Goal: Information Seeking & Learning: Learn about a topic

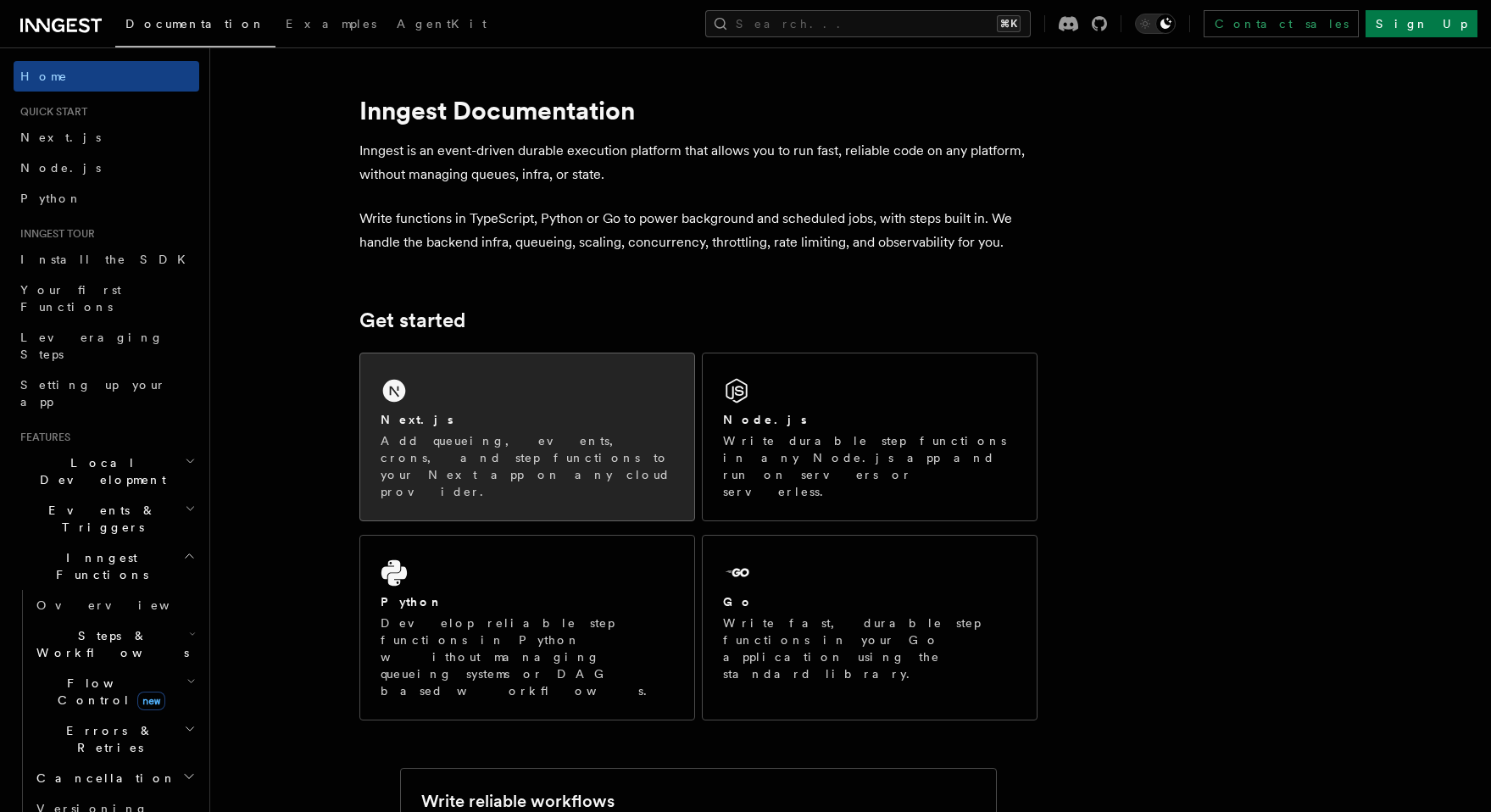
click at [554, 403] on div "Next.js Add queueing, events, crons, and step functions to your Next app on any…" at bounding box center [527, 437] width 334 height 167
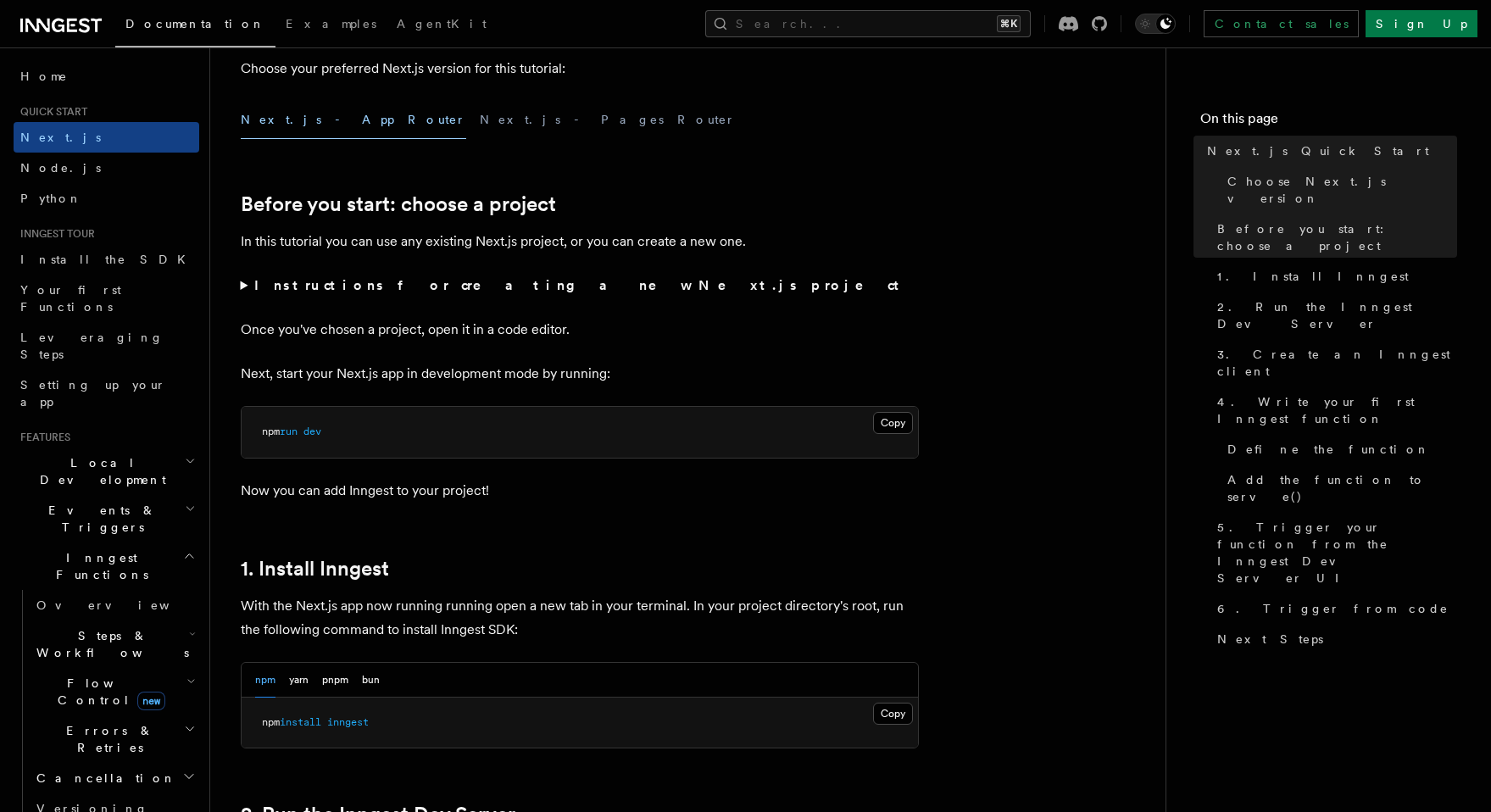
scroll to position [604, 0]
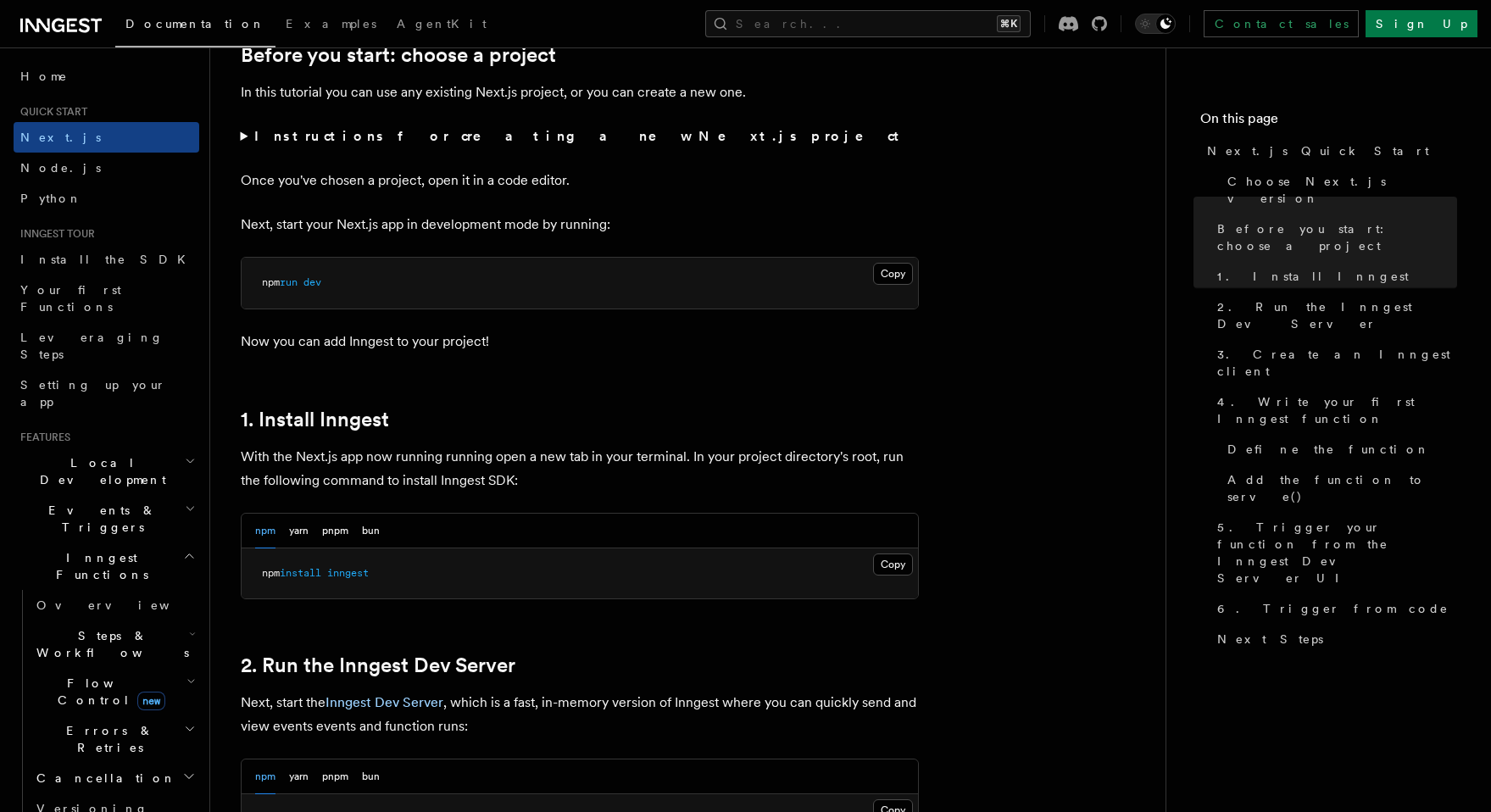
click at [435, 578] on pre "npm install inngest" at bounding box center [579, 573] width 676 height 51
copy article "npm install inngest"
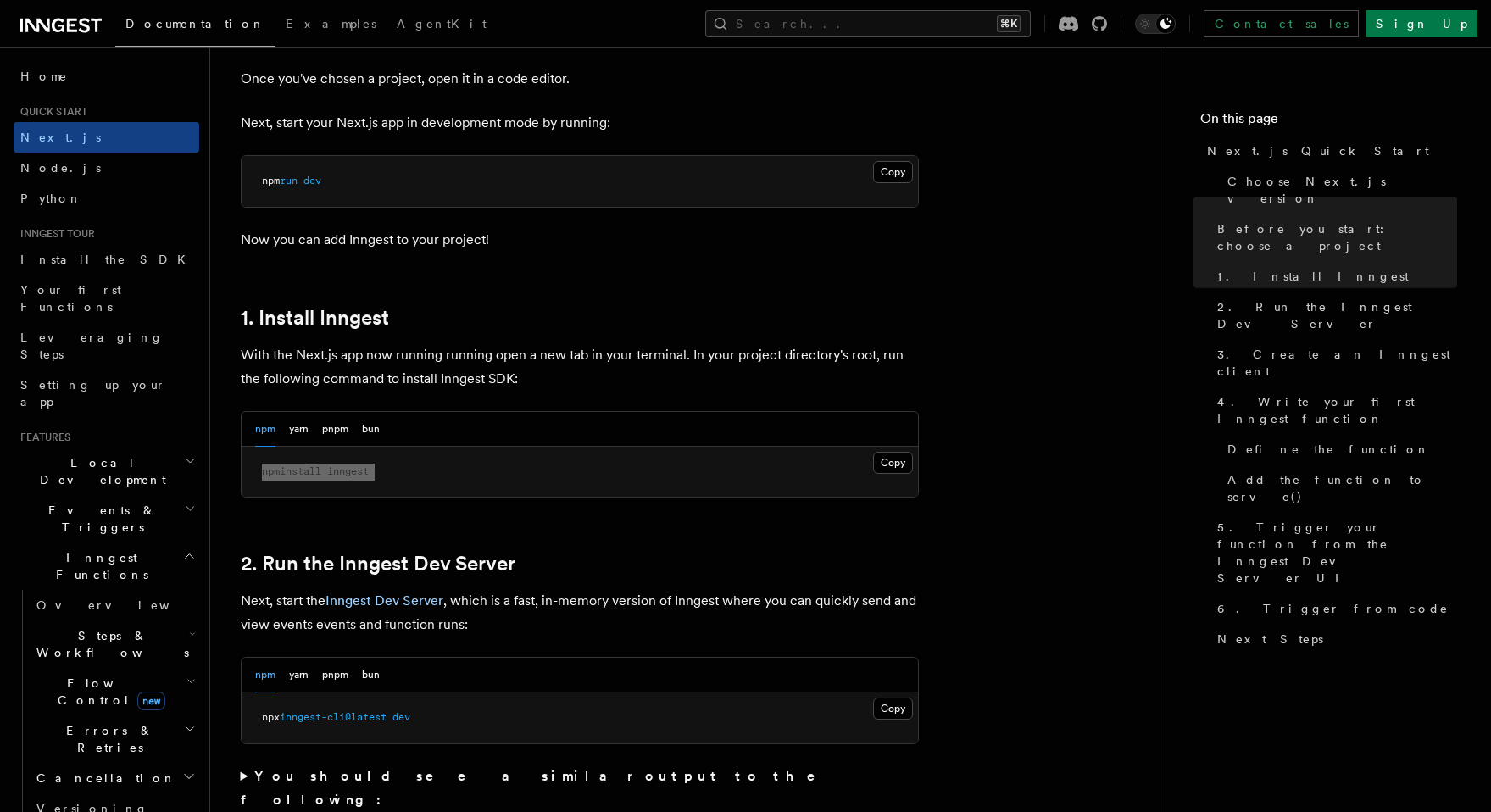
scroll to position [805, 0]
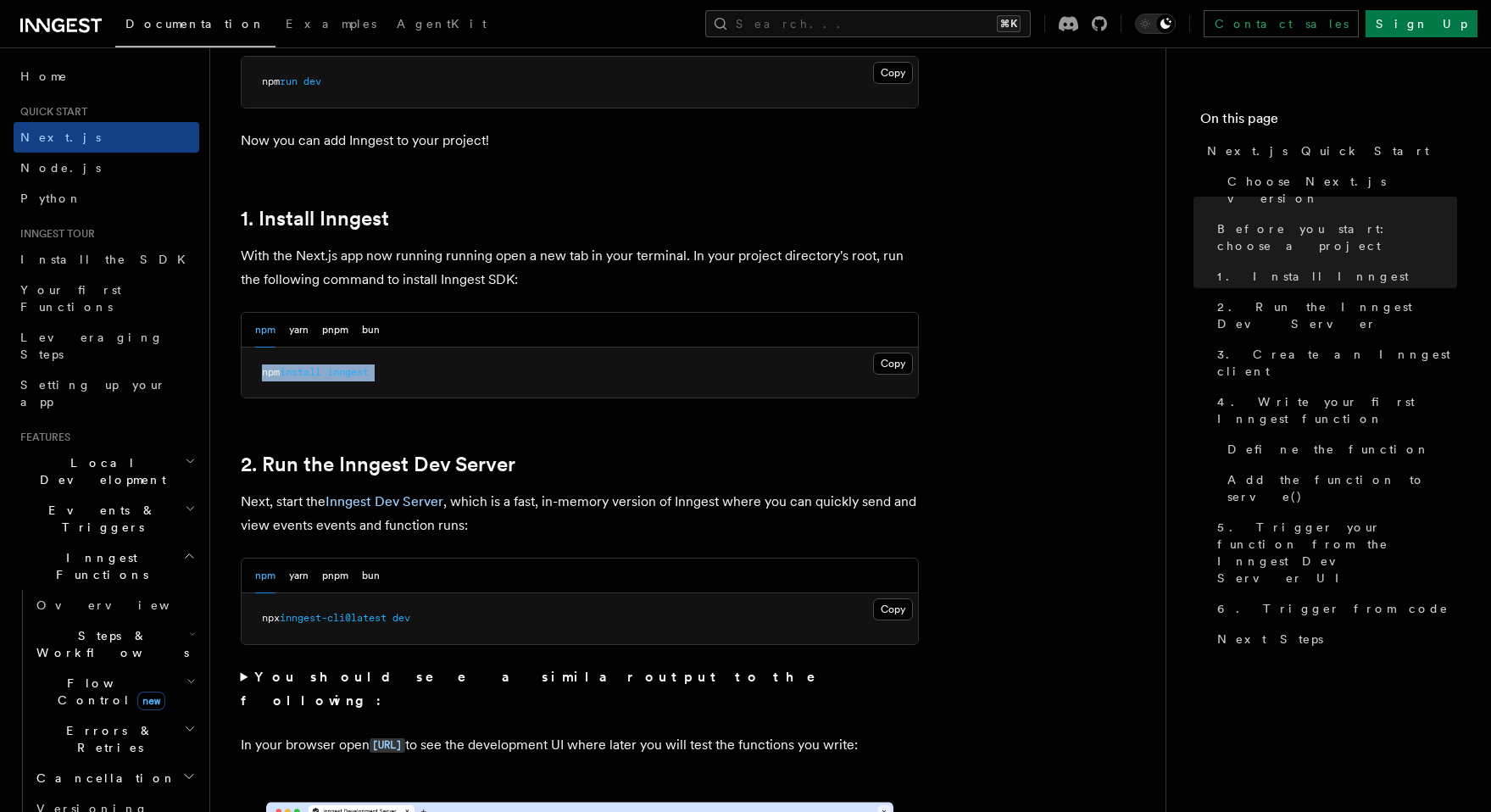
click at [425, 619] on pre "npx inngest-cli@latest dev" at bounding box center [579, 618] width 676 height 51
copy div "npx inngest-cli@latest dev"
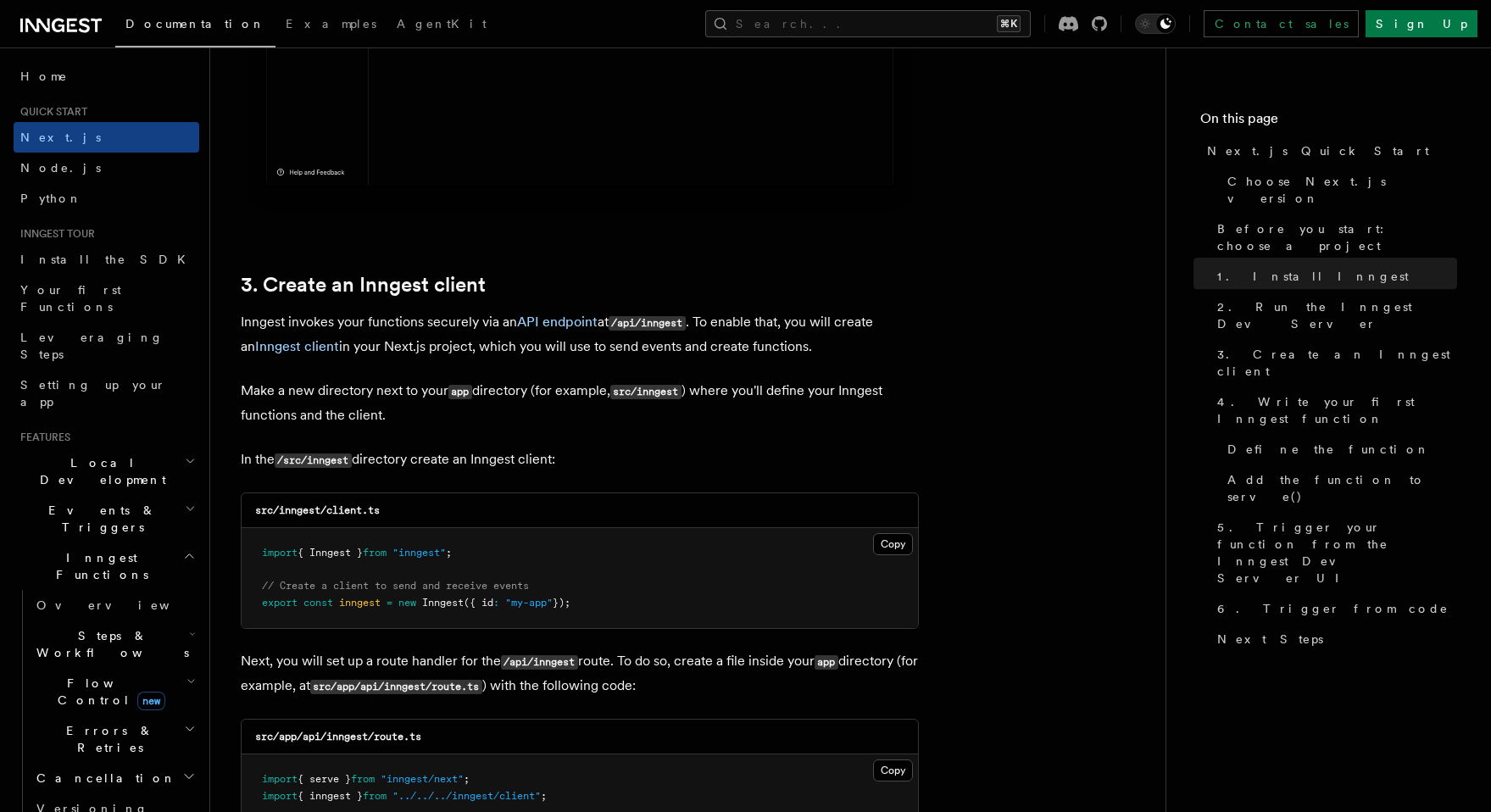
scroll to position [1861, 0]
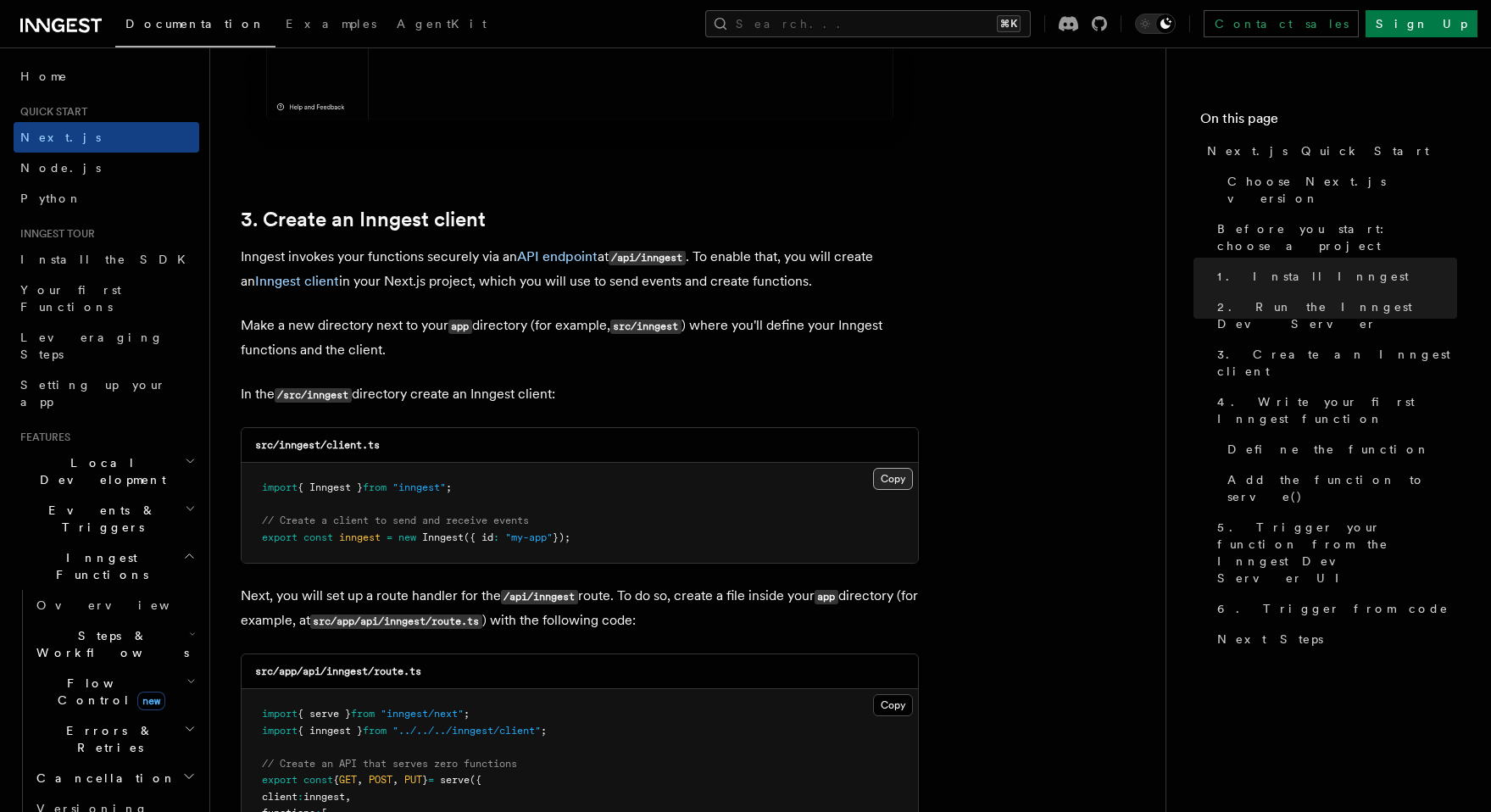
click at [891, 489] on button "Copy Copied" at bounding box center [893, 479] width 40 height 22
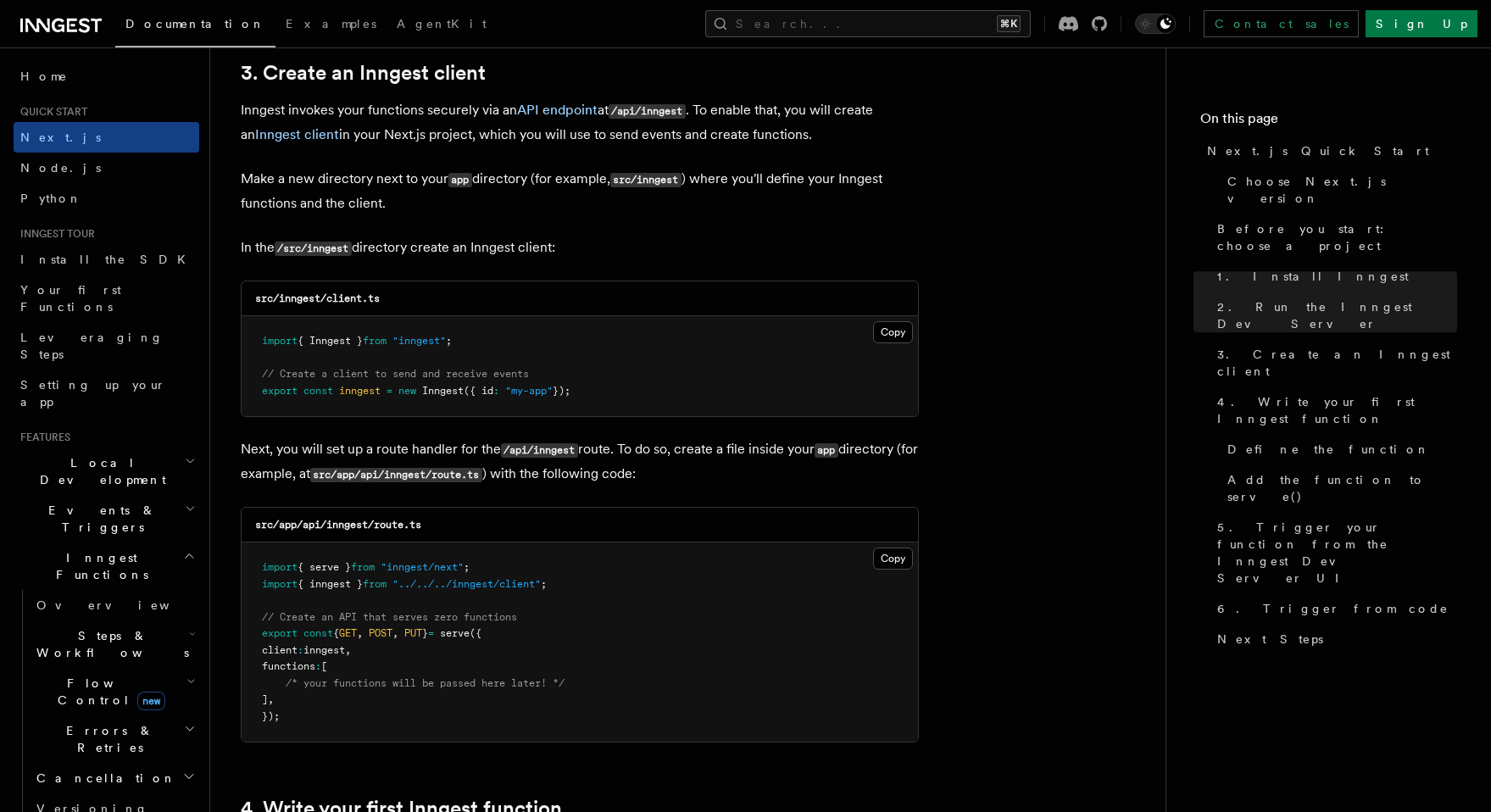
scroll to position [2020, 0]
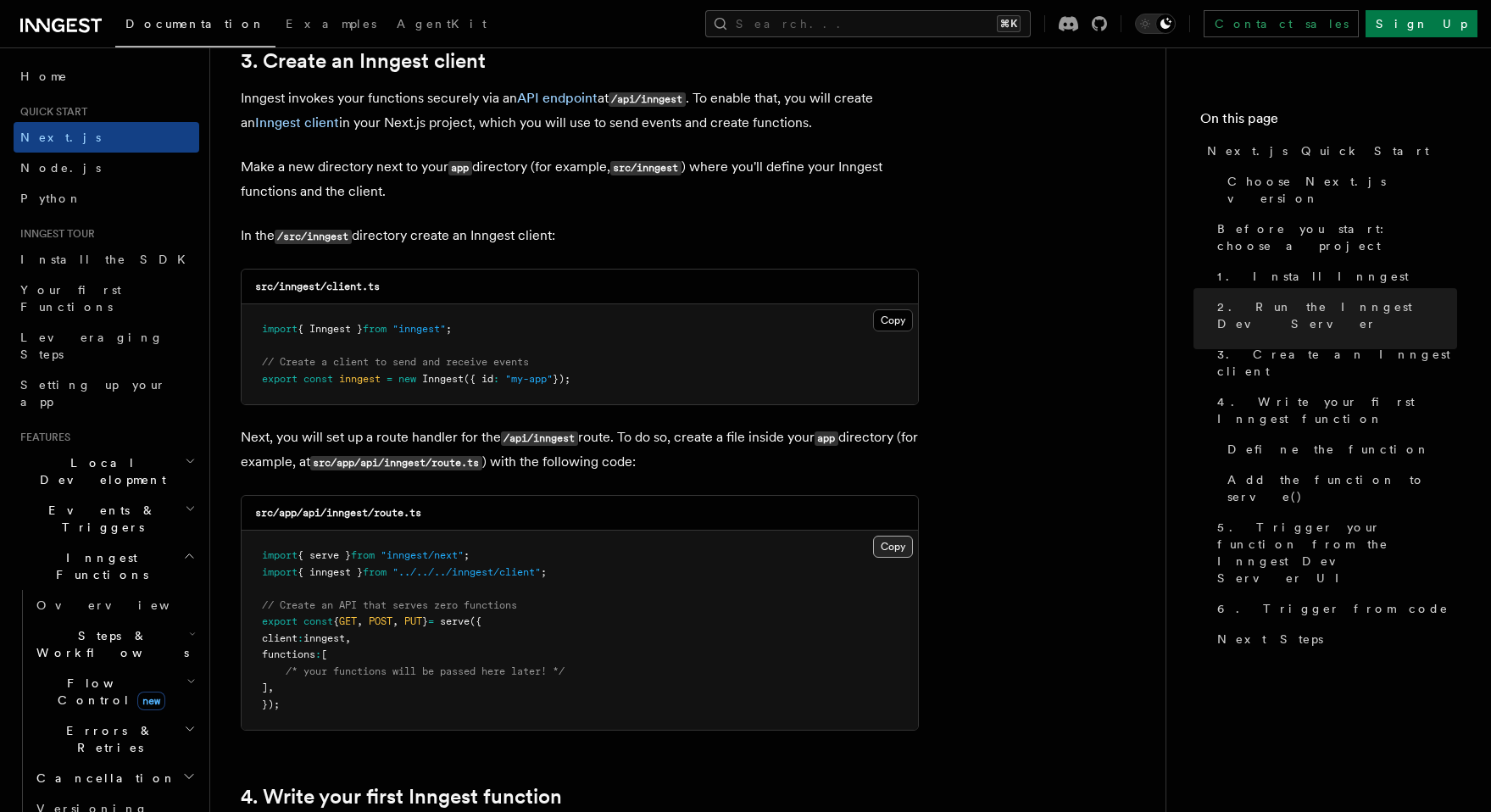
click at [899, 553] on button "Copy Copied" at bounding box center [893, 547] width 40 height 22
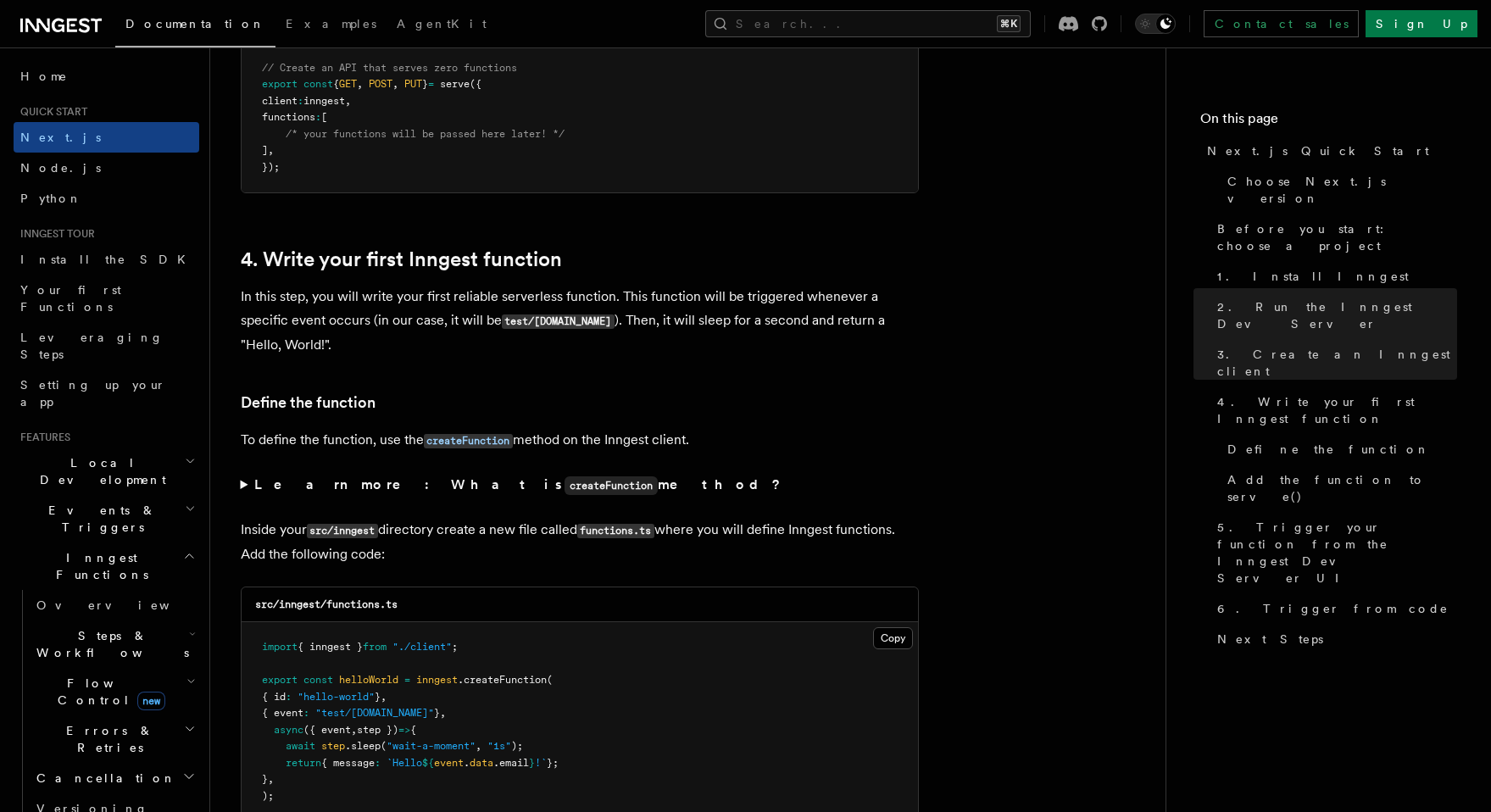
scroll to position [2742, 0]
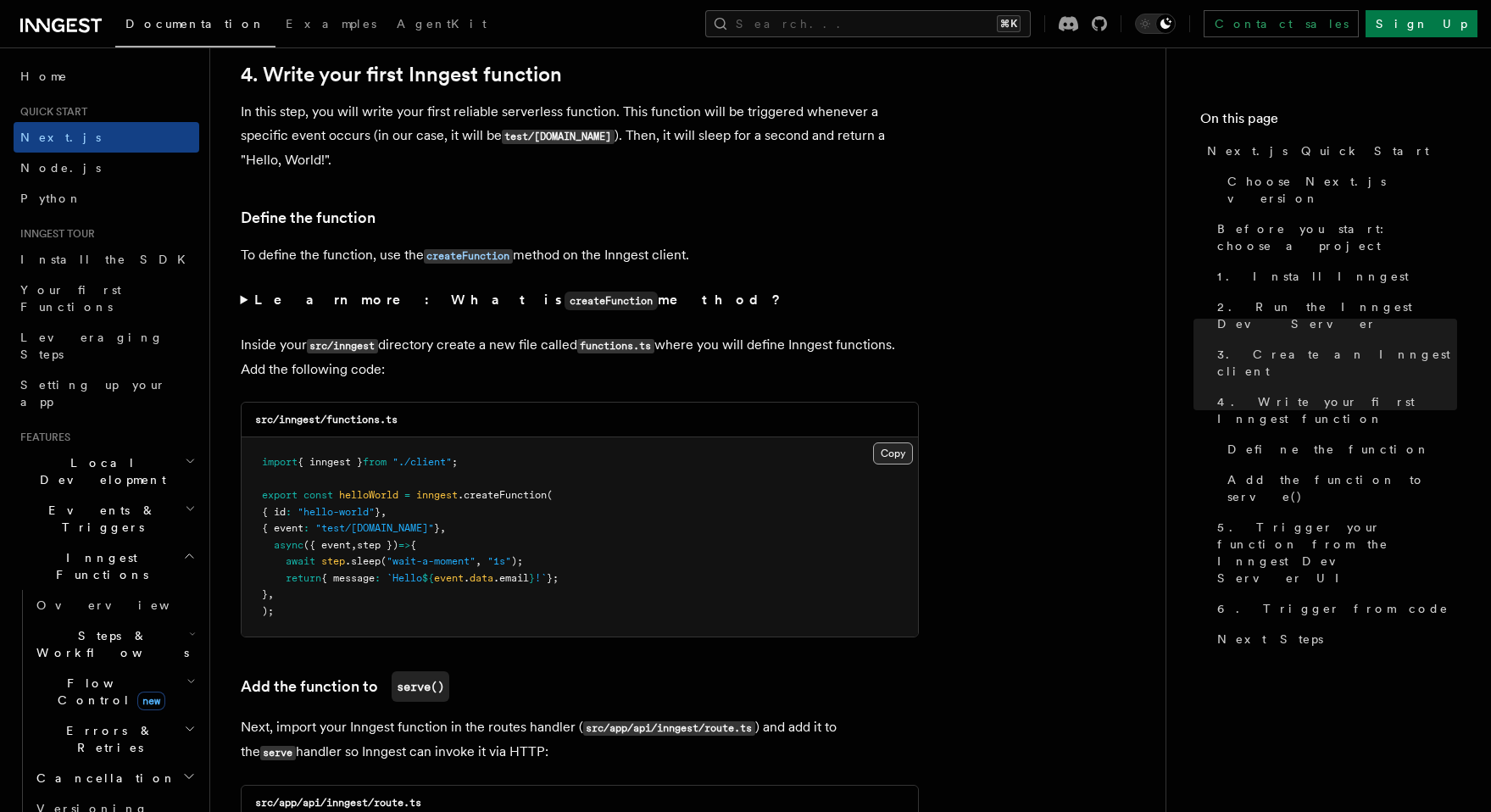
click at [887, 465] on button "Copy Copied" at bounding box center [893, 453] width 40 height 22
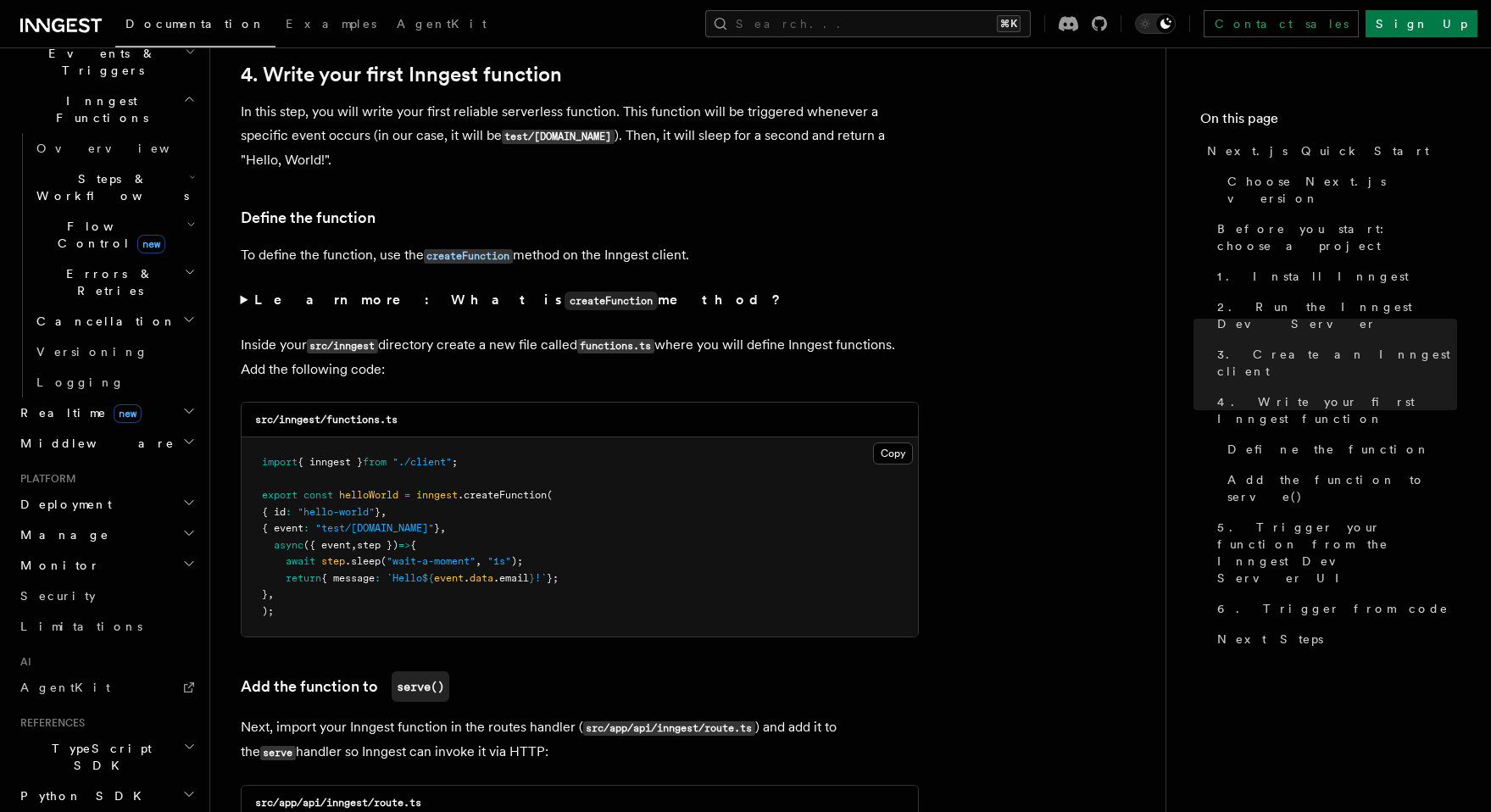
scroll to position [509, 0]
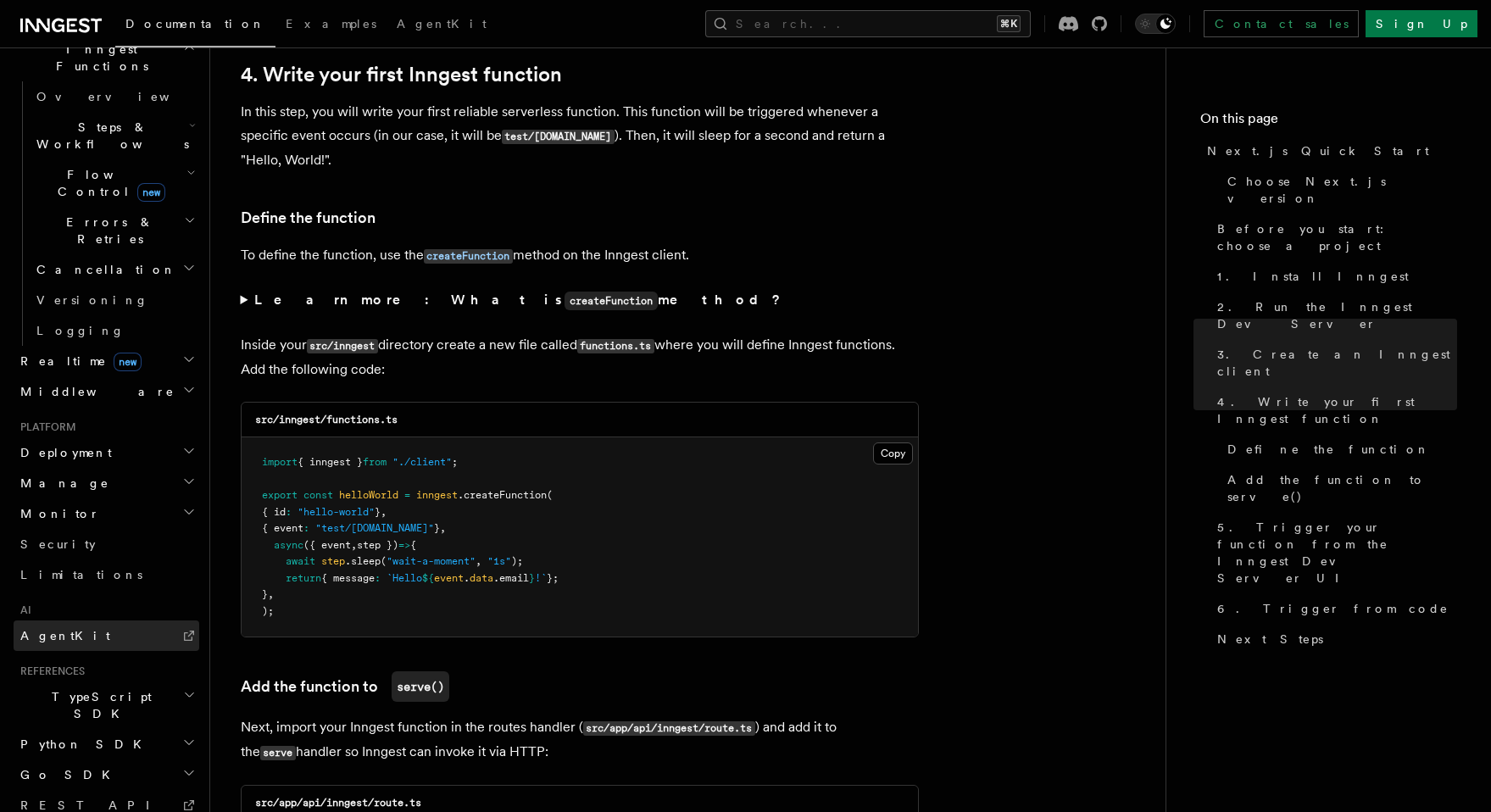
click at [60, 628] on span "AgentKit" at bounding box center [66, 635] width 90 height 14
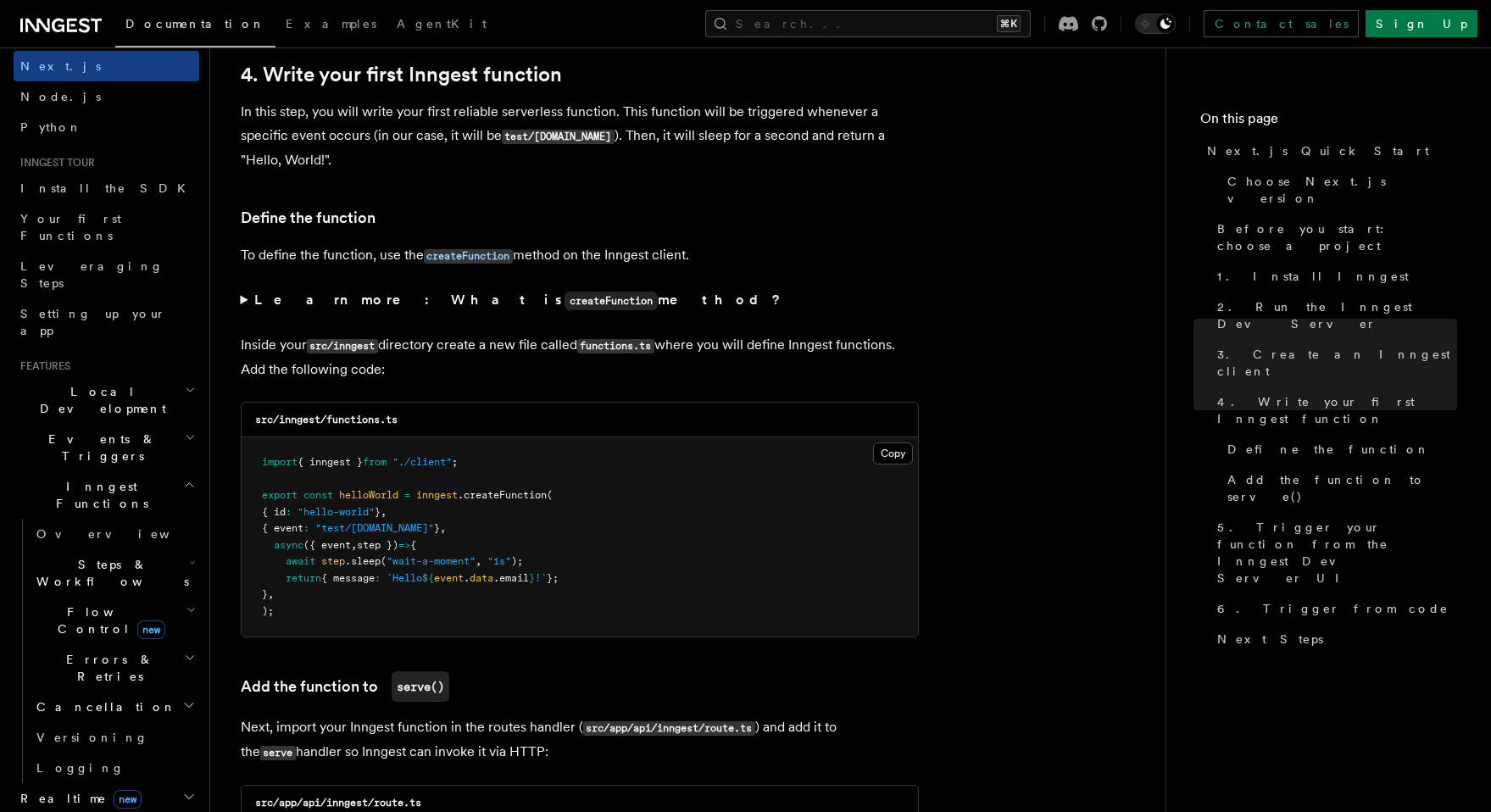
scroll to position [2, 0]
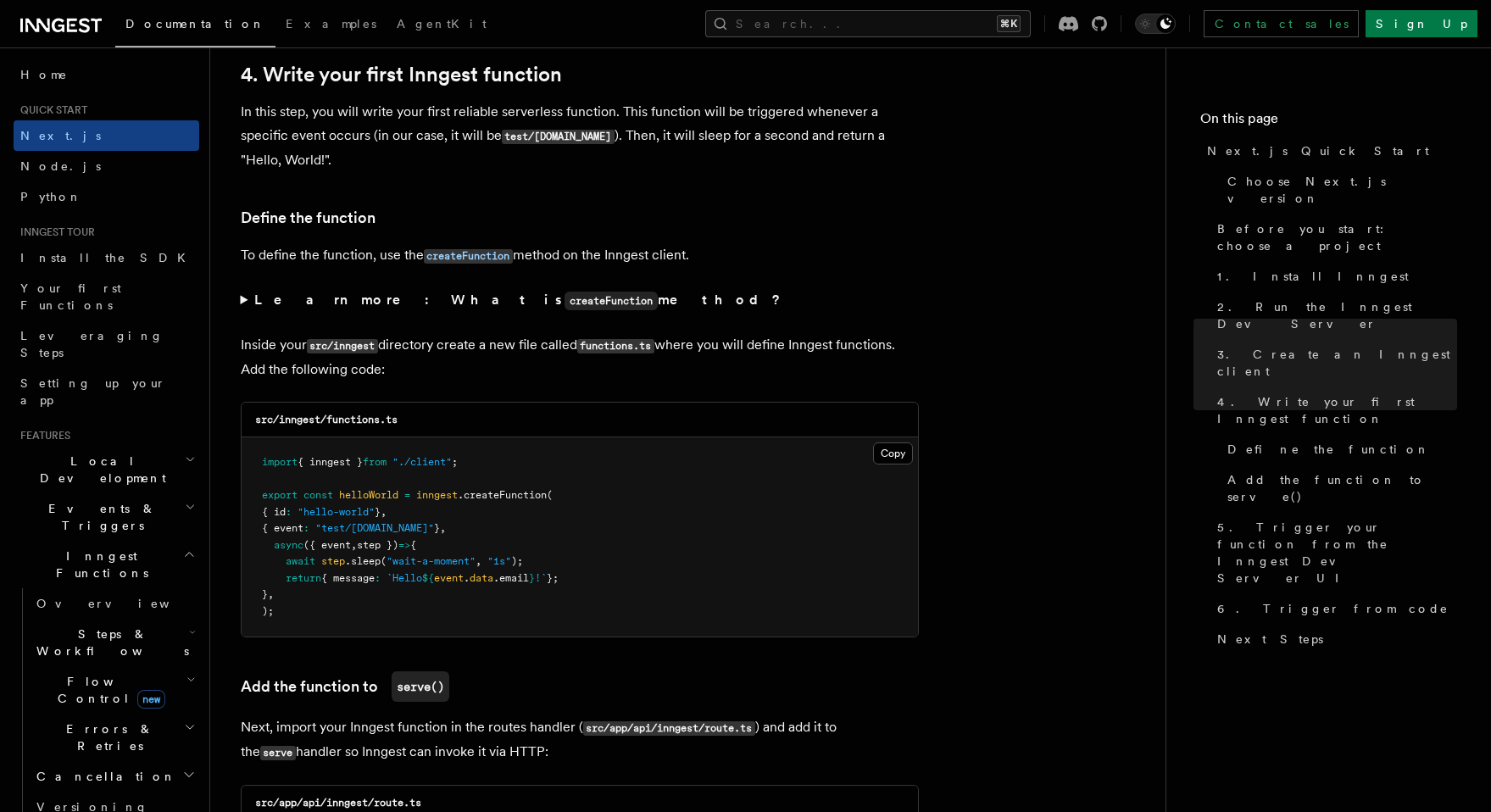
click at [97, 625] on span "Steps & Workflows" at bounding box center [109, 641] width 160 height 34
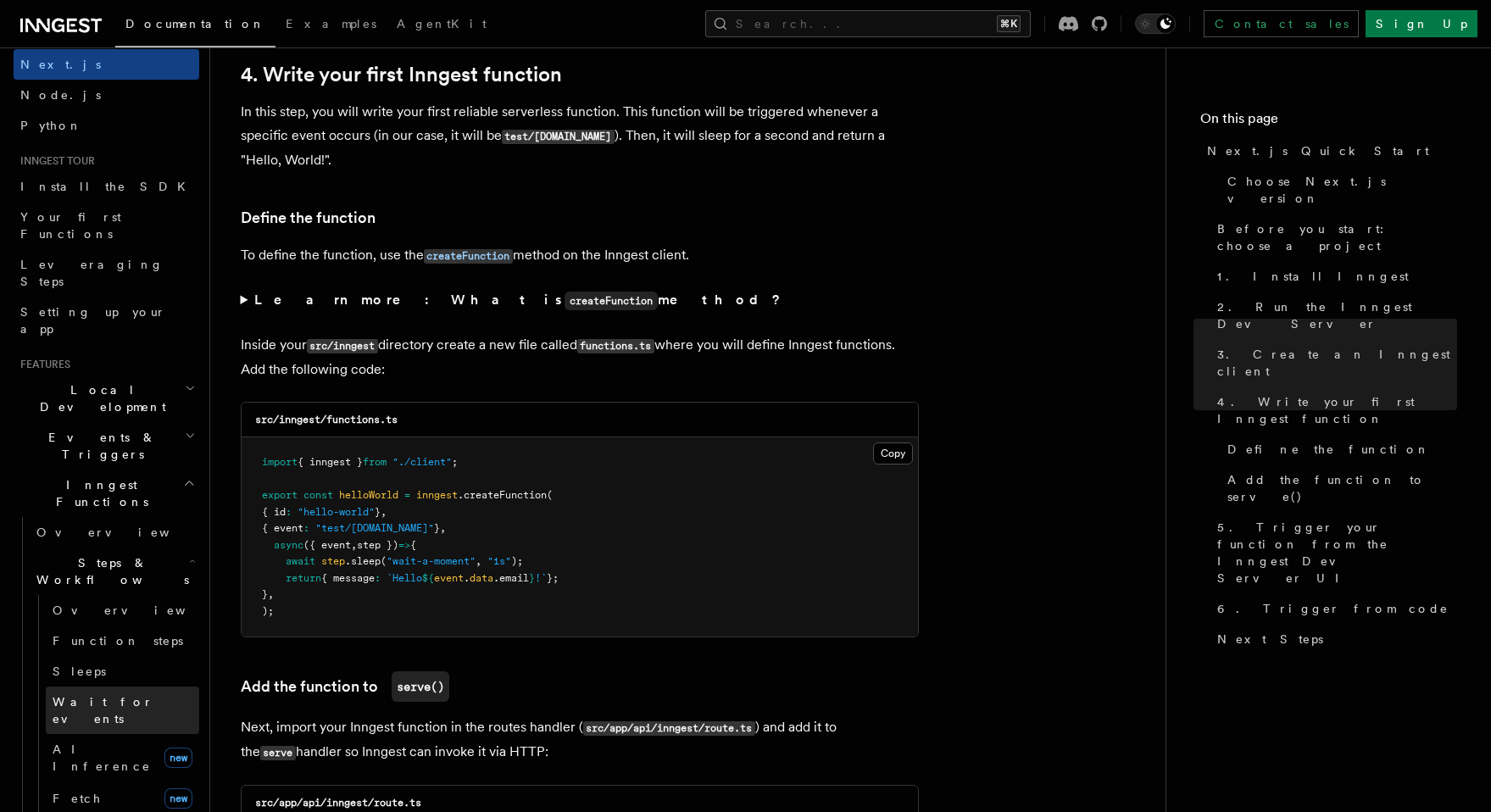
scroll to position [73, 0]
click at [117, 742] on span "AI Inference" at bounding box center [102, 757] width 98 height 30
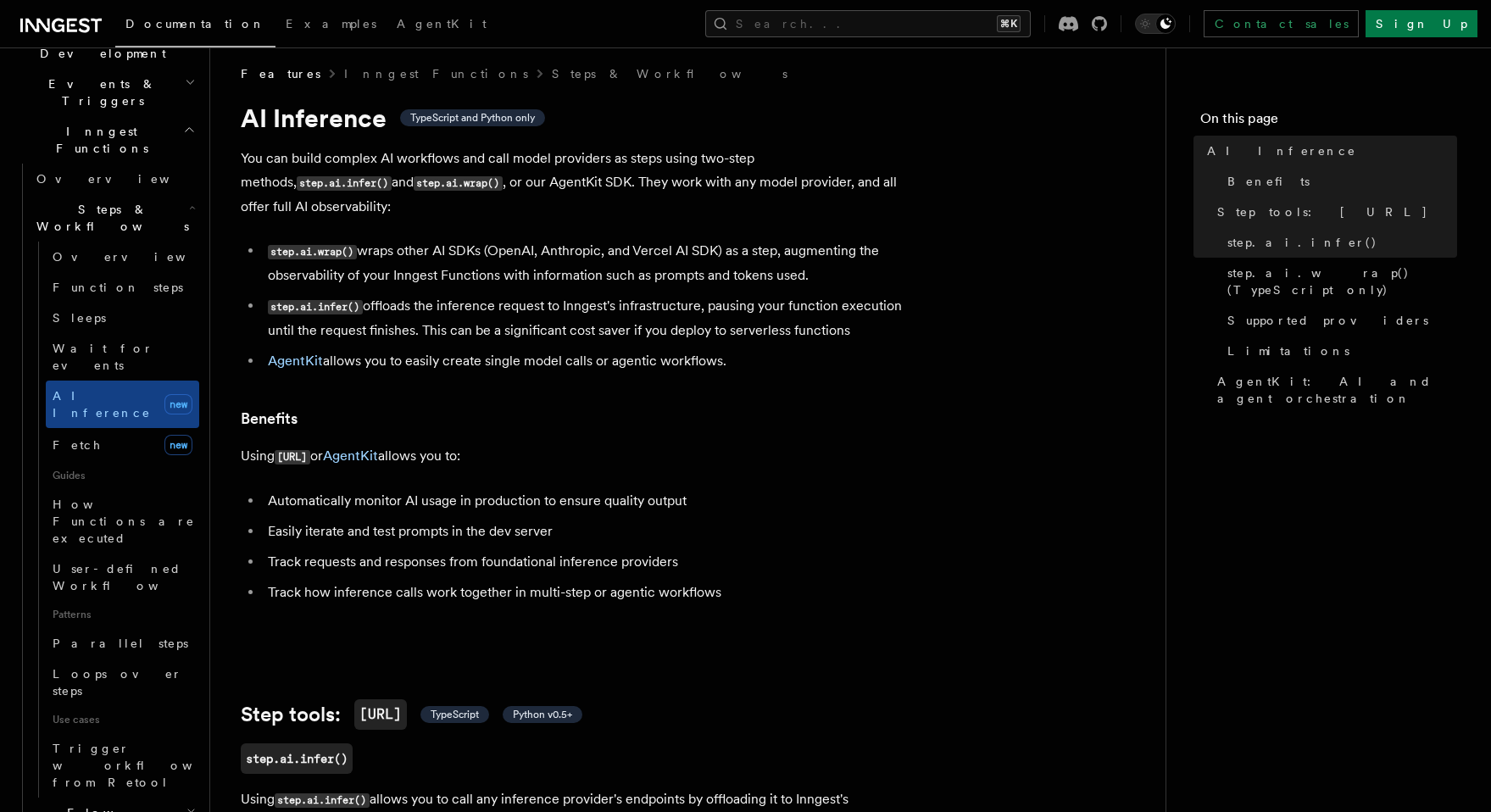
scroll to position [455, 0]
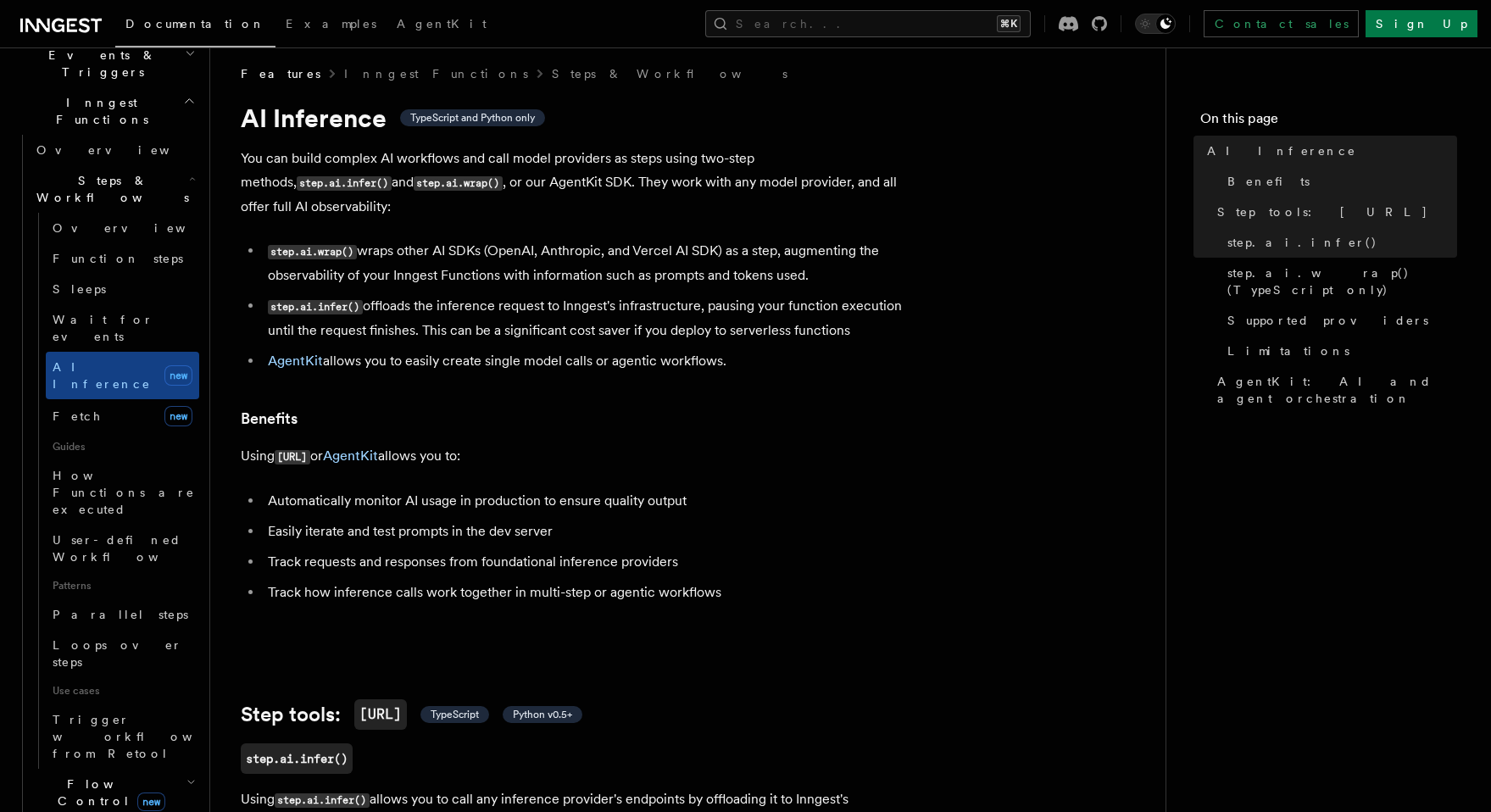
click at [437, 444] on p "Using [URL] or AgentKit allows you to:" at bounding box center [579, 456] width 678 height 25
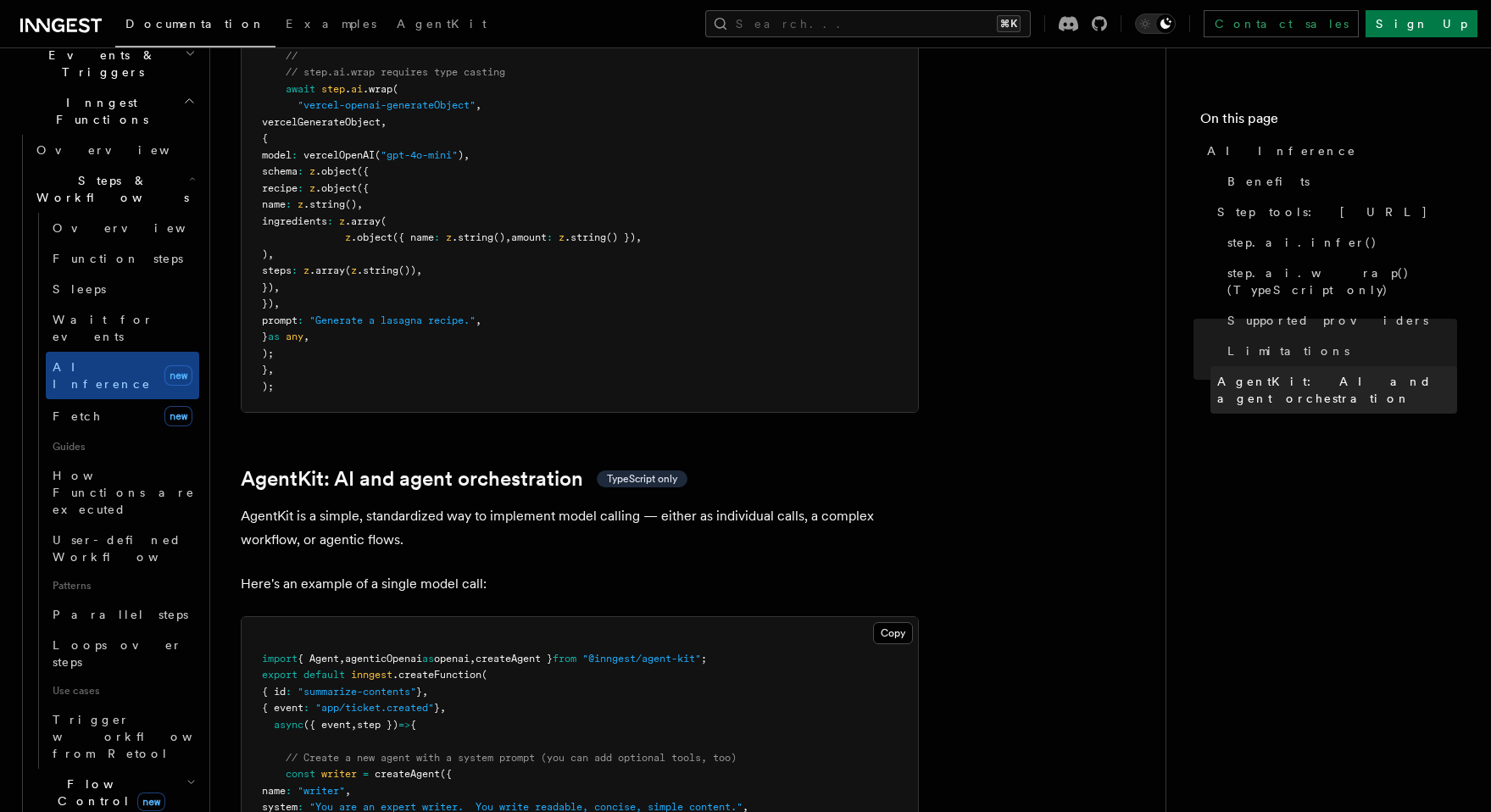
click at [1259, 372] on span "AgentKit: AI and agent orchestration" at bounding box center [1337, 389] width 240 height 34
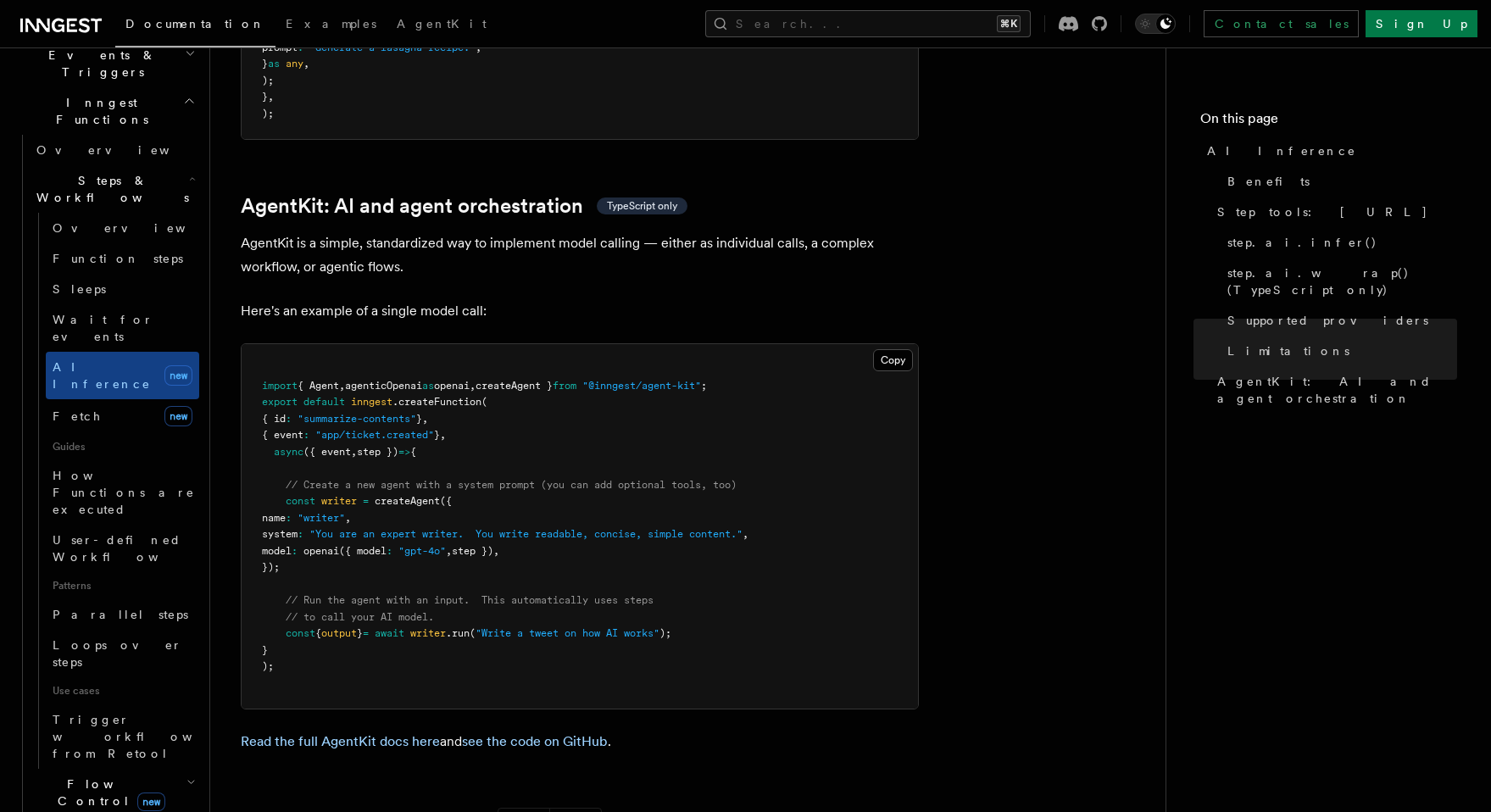
scroll to position [4907, 0]
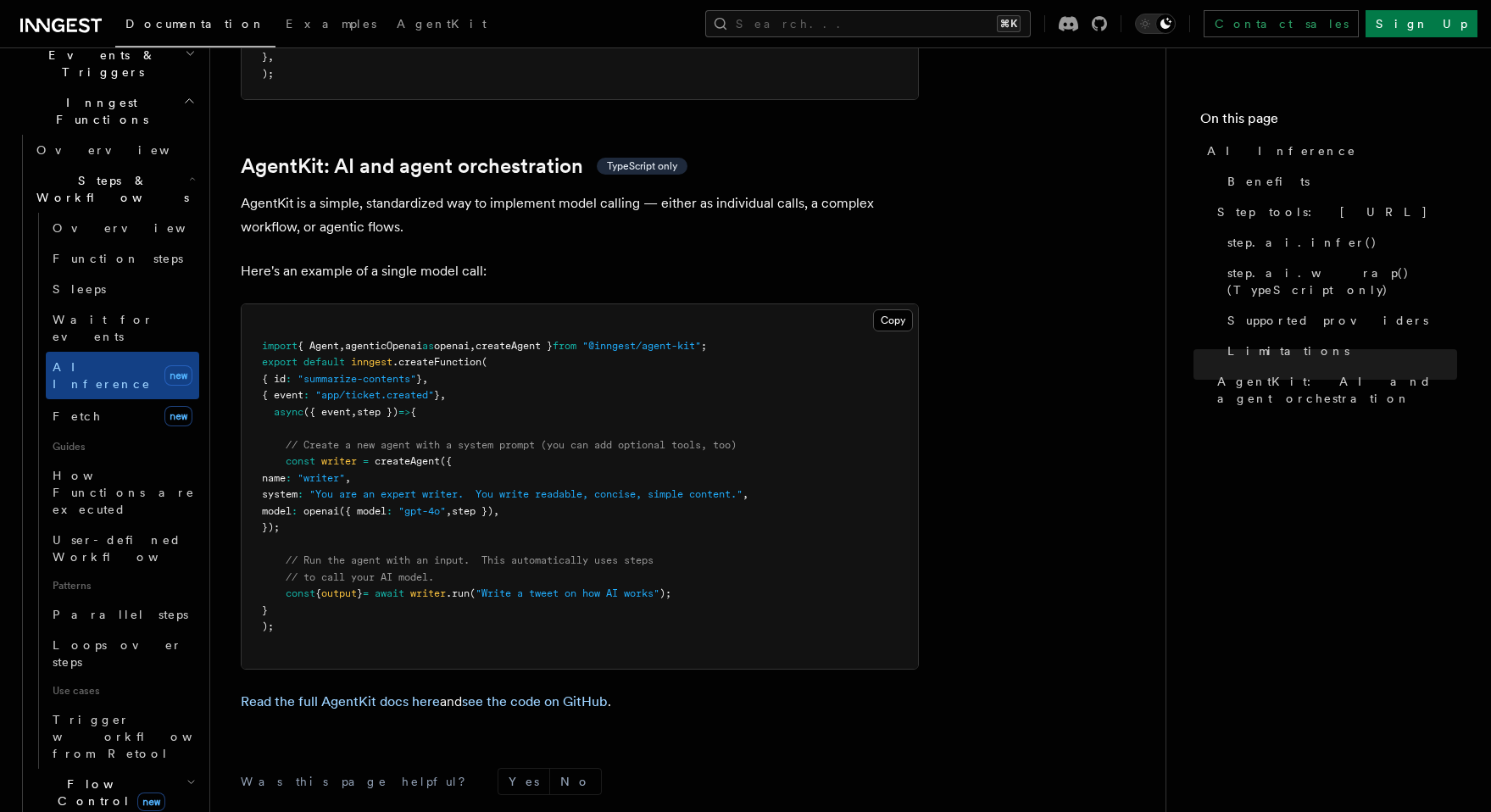
drag, startPoint x: 320, startPoint y: 455, endPoint x: 285, endPoint y: 397, distance: 67.7
click at [285, 397] on pre "import { Agent , agenticOpenai as openai , createAgent } from "@inngest/agent-k…" at bounding box center [579, 486] width 676 height 365
copy code "const writer = createAgent ({ name : "writer" , system : "You are an expert wri…"
